Goal: Information Seeking & Learning: Learn about a topic

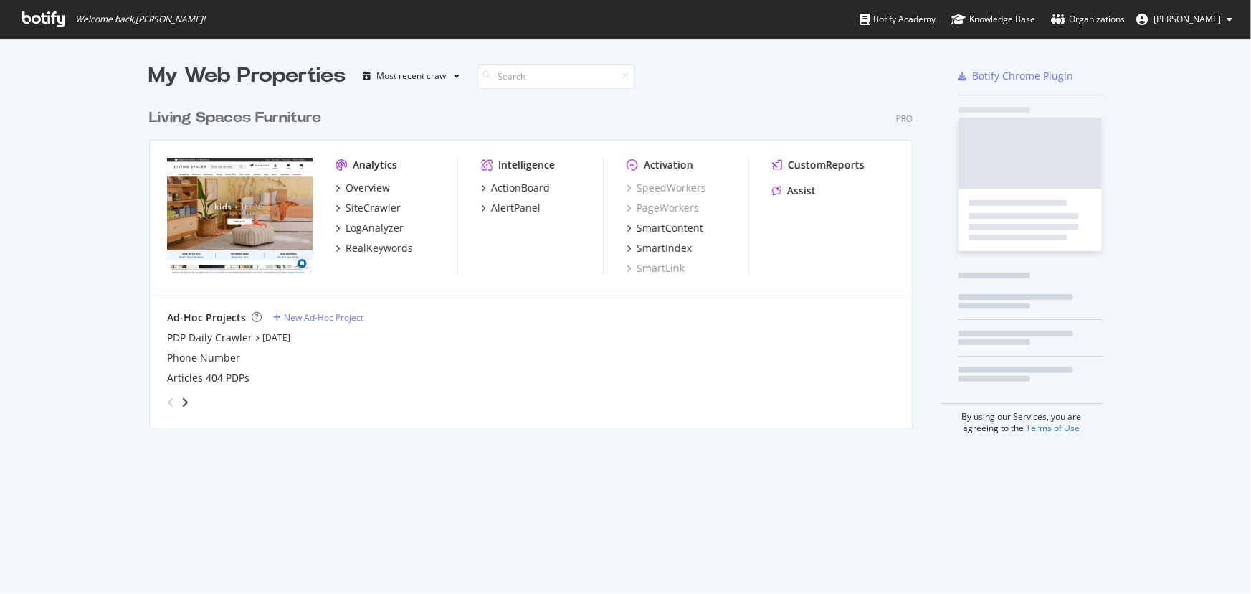
scroll to position [584, 1232]
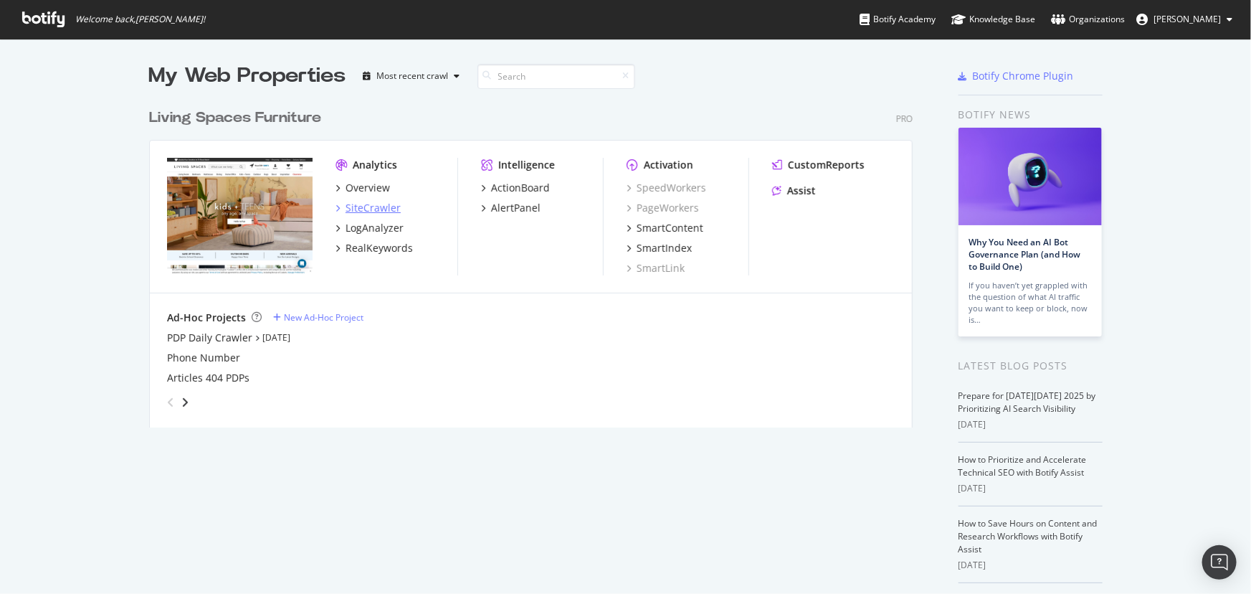
click at [359, 210] on div "SiteCrawler" at bounding box center [373, 208] width 55 height 14
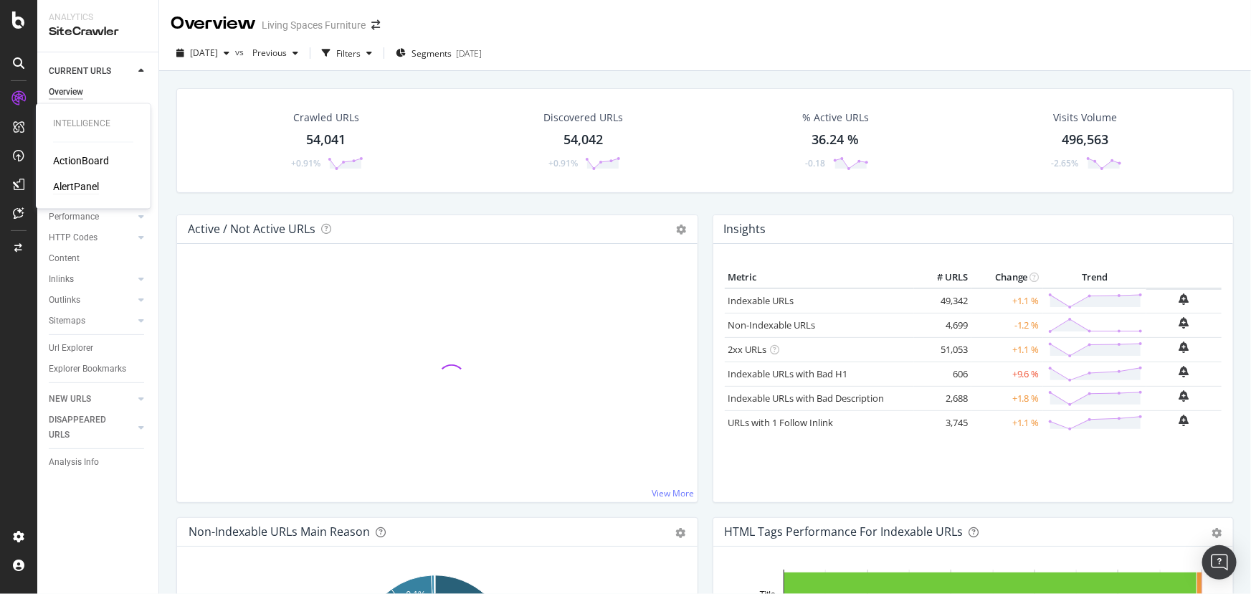
click at [75, 184] on div "AlertPanel" at bounding box center [76, 187] width 46 height 14
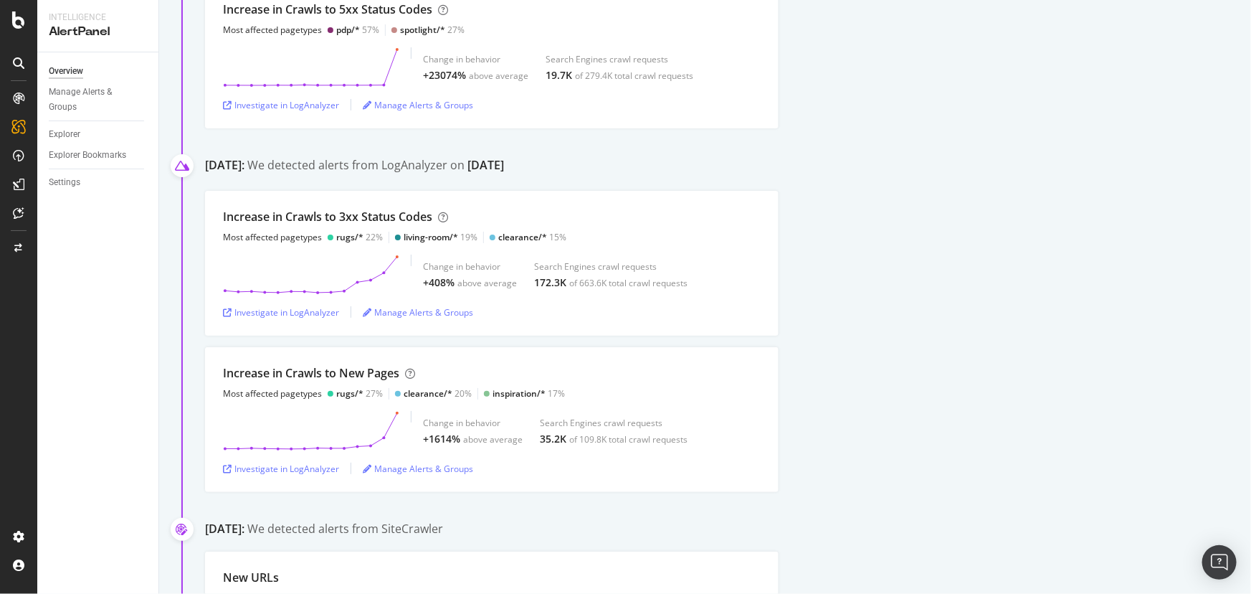
scroll to position [325, 0]
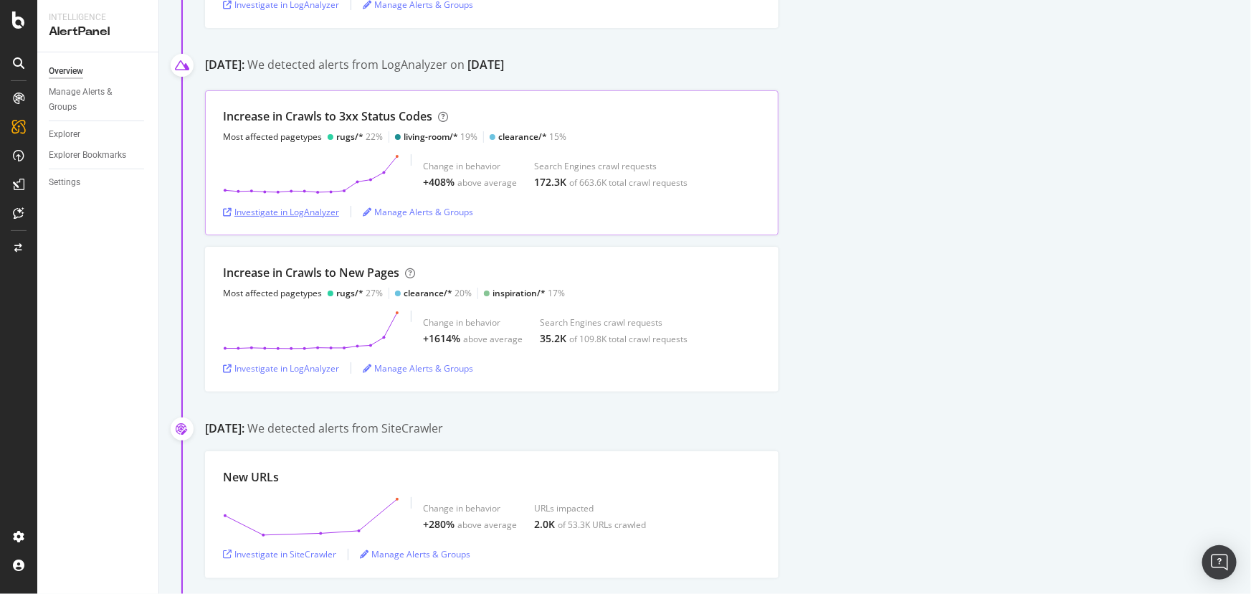
click at [244, 206] on div "Investigate in LogAnalyzer" at bounding box center [281, 212] width 116 height 12
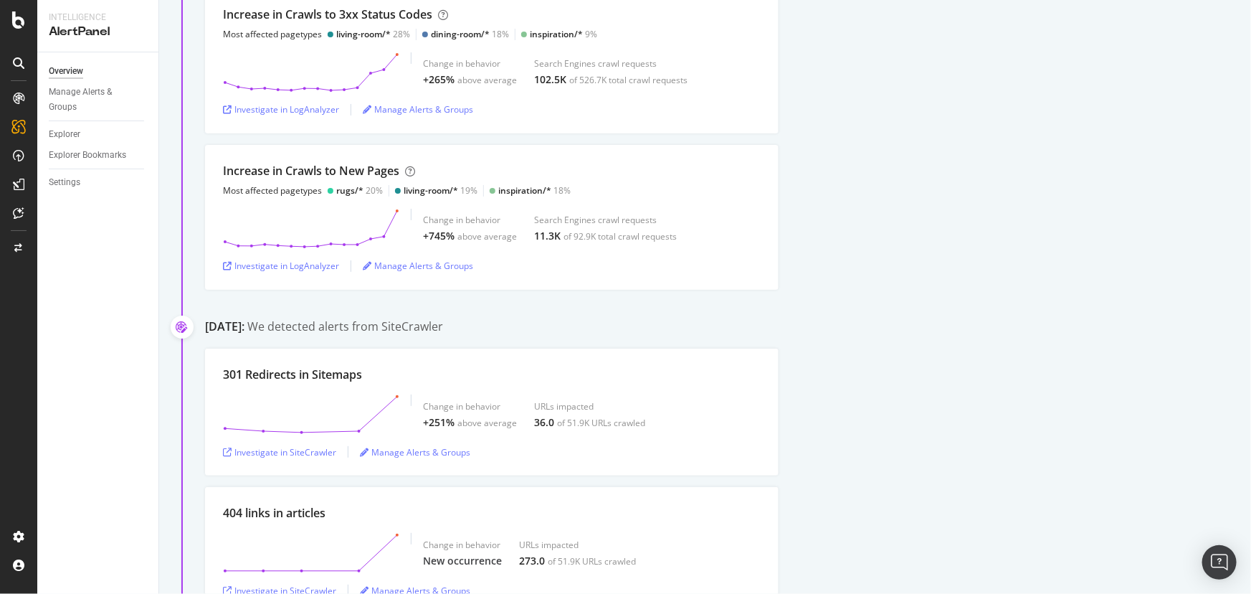
scroll to position [717, 0]
